Goal: Check status

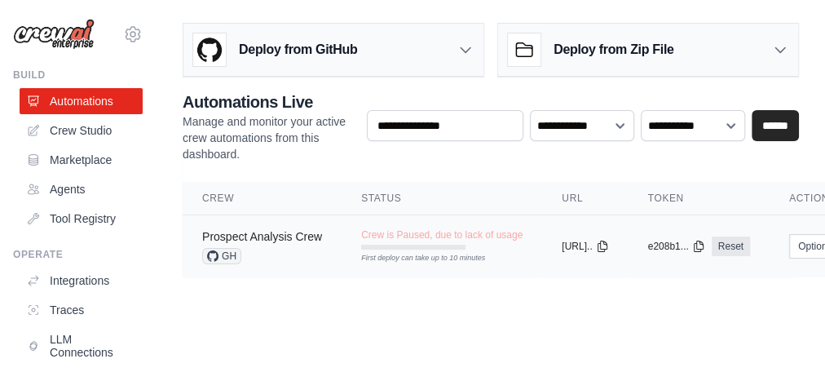
click at [275, 237] on link "Prospect Analysis Crew" at bounding box center [262, 236] width 120 height 13
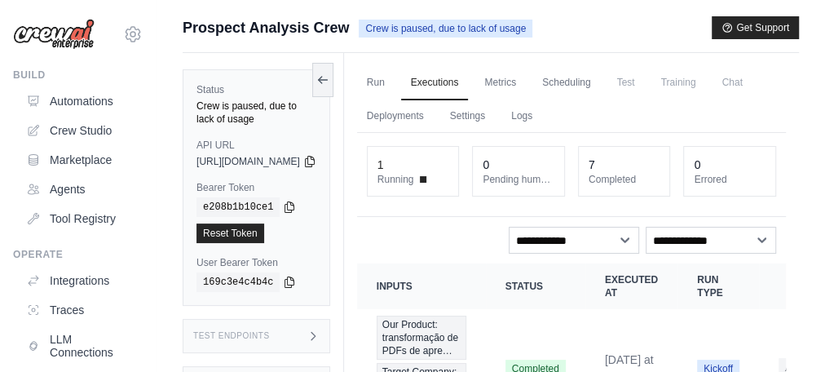
click at [712, 99] on span "Chat" at bounding box center [732, 82] width 40 height 33
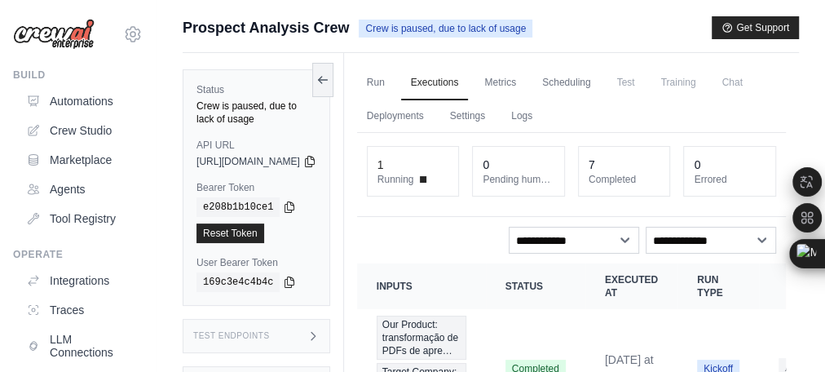
click at [475, 30] on span "Crew is paused, due to lack of usage" at bounding box center [446, 29] width 174 height 18
click at [468, 86] on link "Executions" at bounding box center [435, 83] width 68 height 34
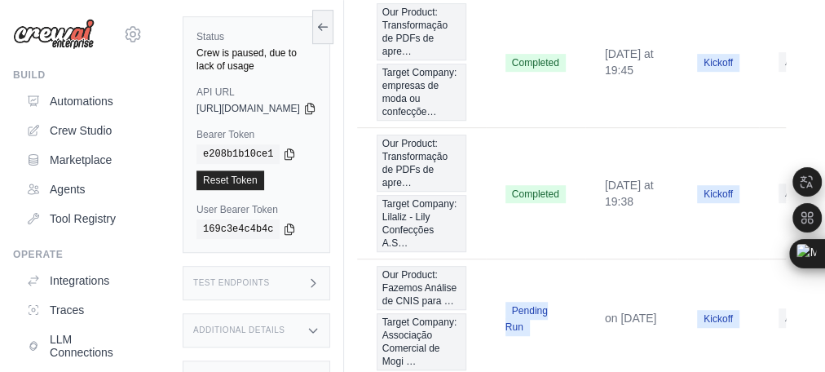
scroll to position [435, 0]
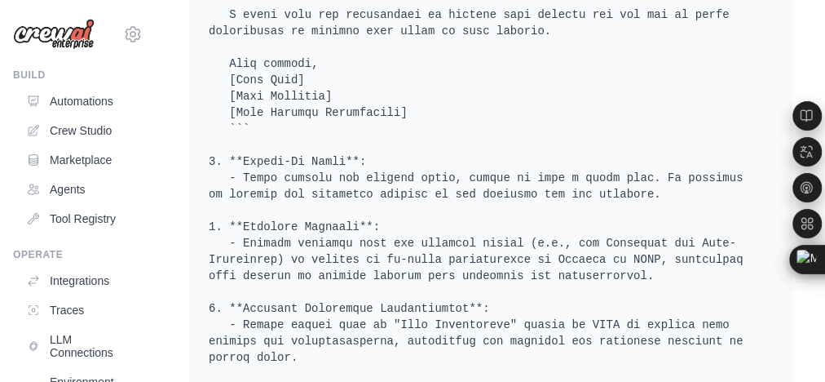
scroll to position [2881, 0]
